Goal: Check status: Check status

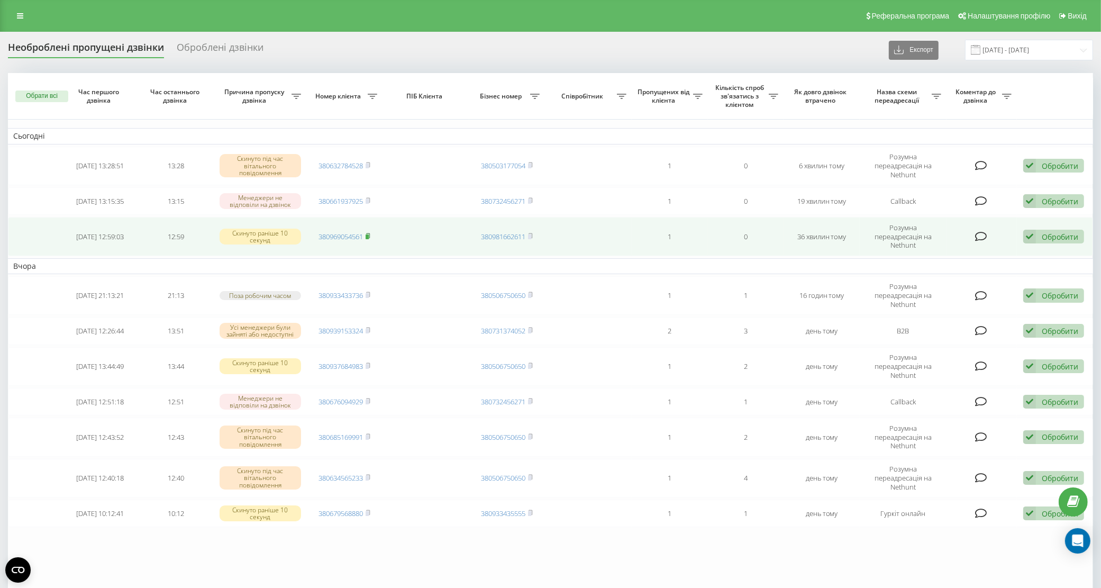
click at [369, 234] on rect at bounding box center [366, 236] width 3 height 5
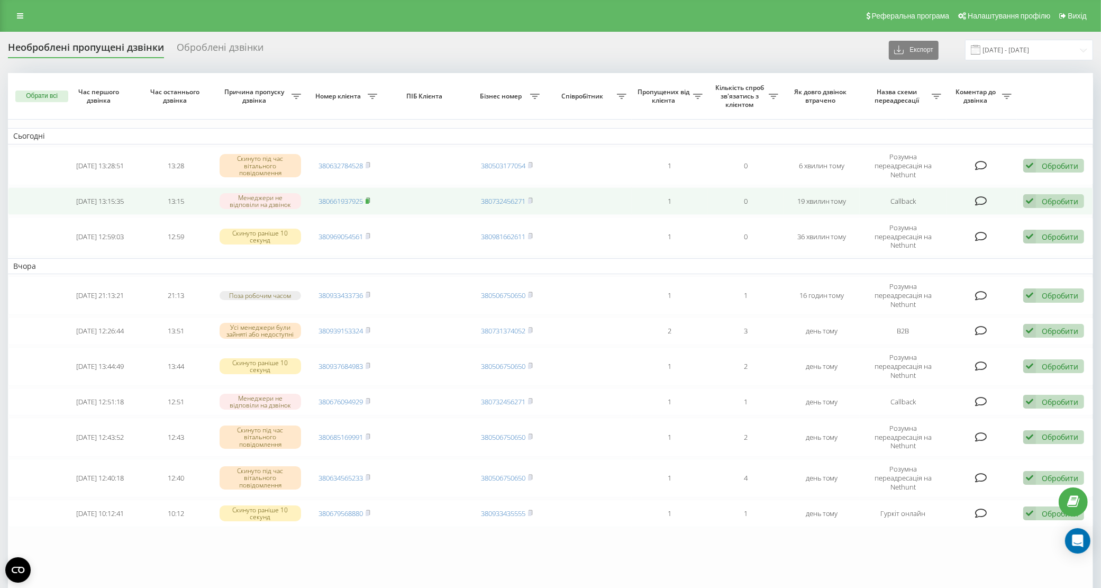
click at [370, 198] on icon at bounding box center [368, 200] width 4 height 5
click at [369, 199] on rect at bounding box center [366, 201] width 3 height 5
